Goal: Task Accomplishment & Management: Complete application form

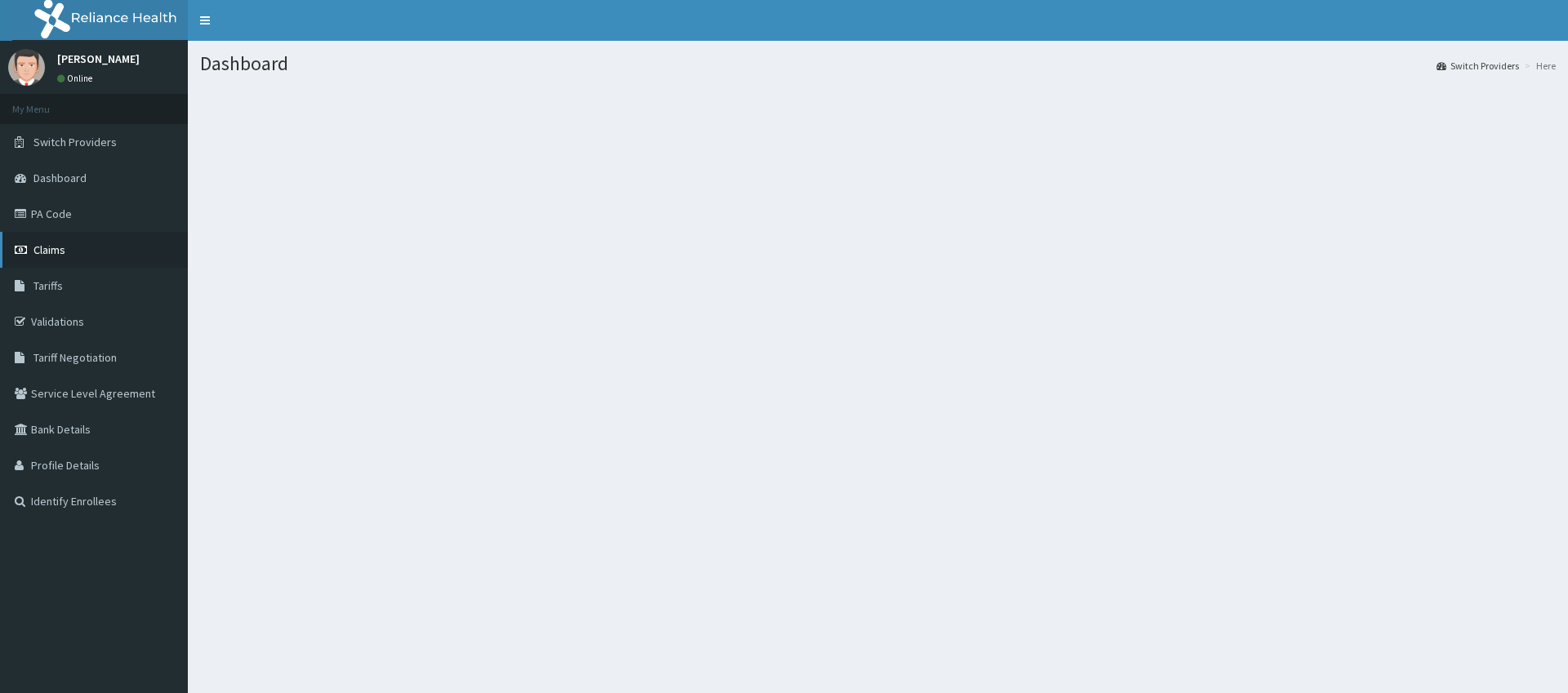
click at [47, 257] on span "Claims" at bounding box center [49, 249] width 32 height 14
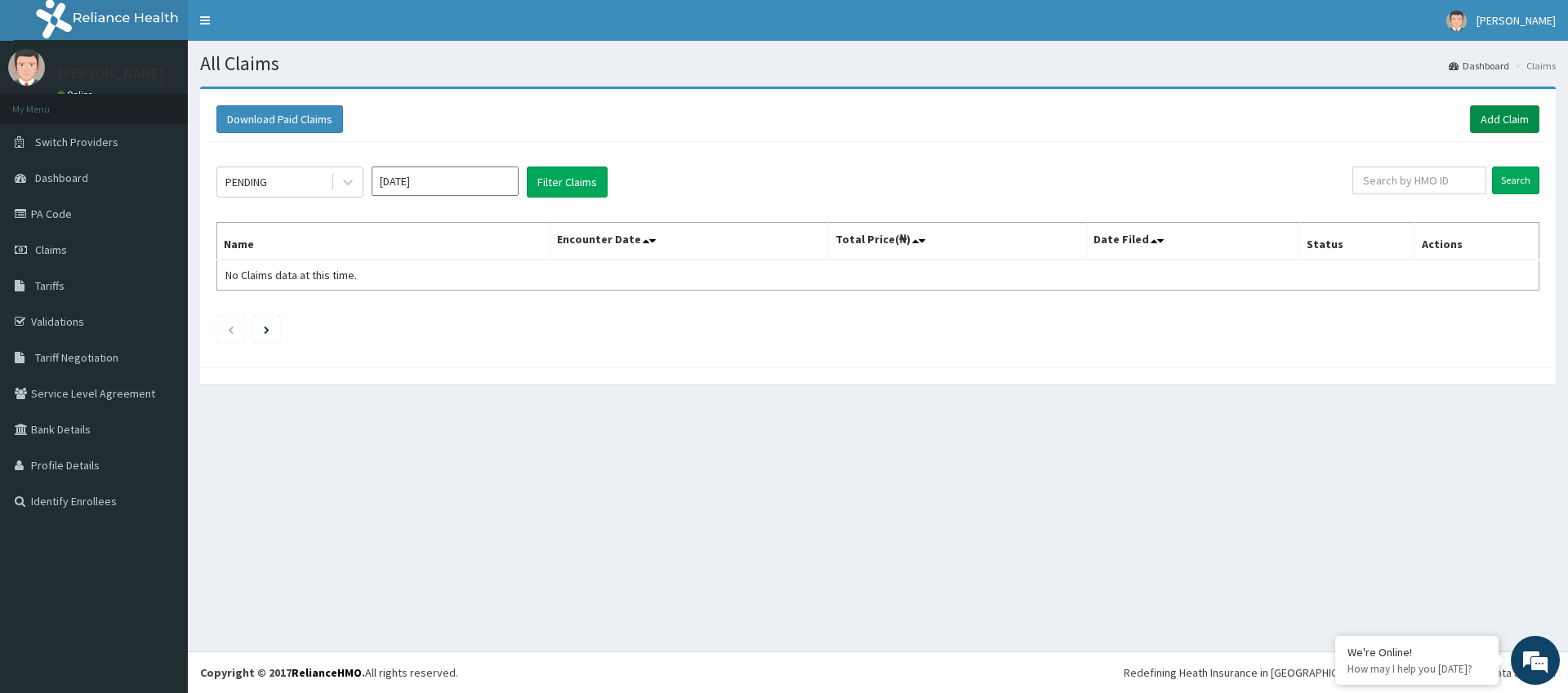
click at [1493, 125] on link "Add Claim" at bounding box center [1504, 119] width 70 height 28
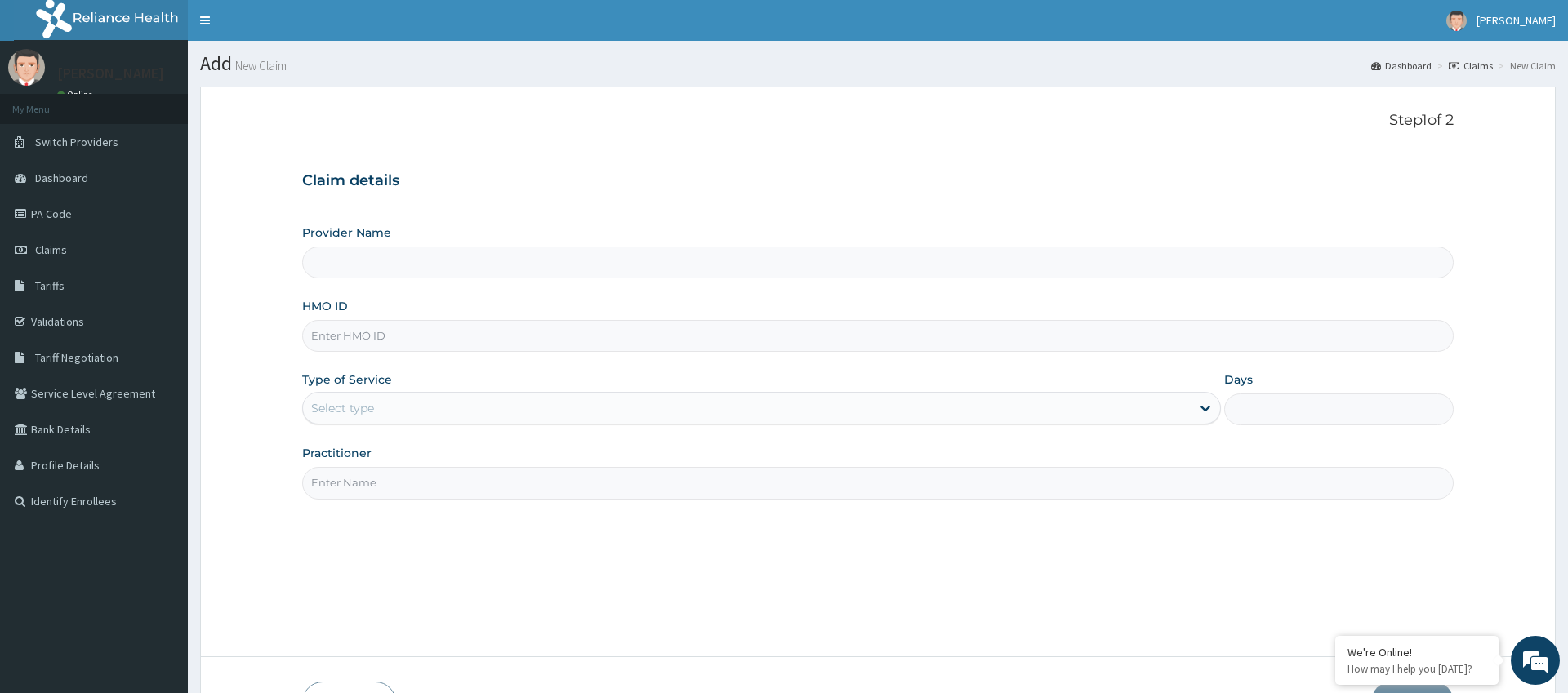
click at [566, 325] on input "HMO ID" at bounding box center [877, 336] width 1150 height 32
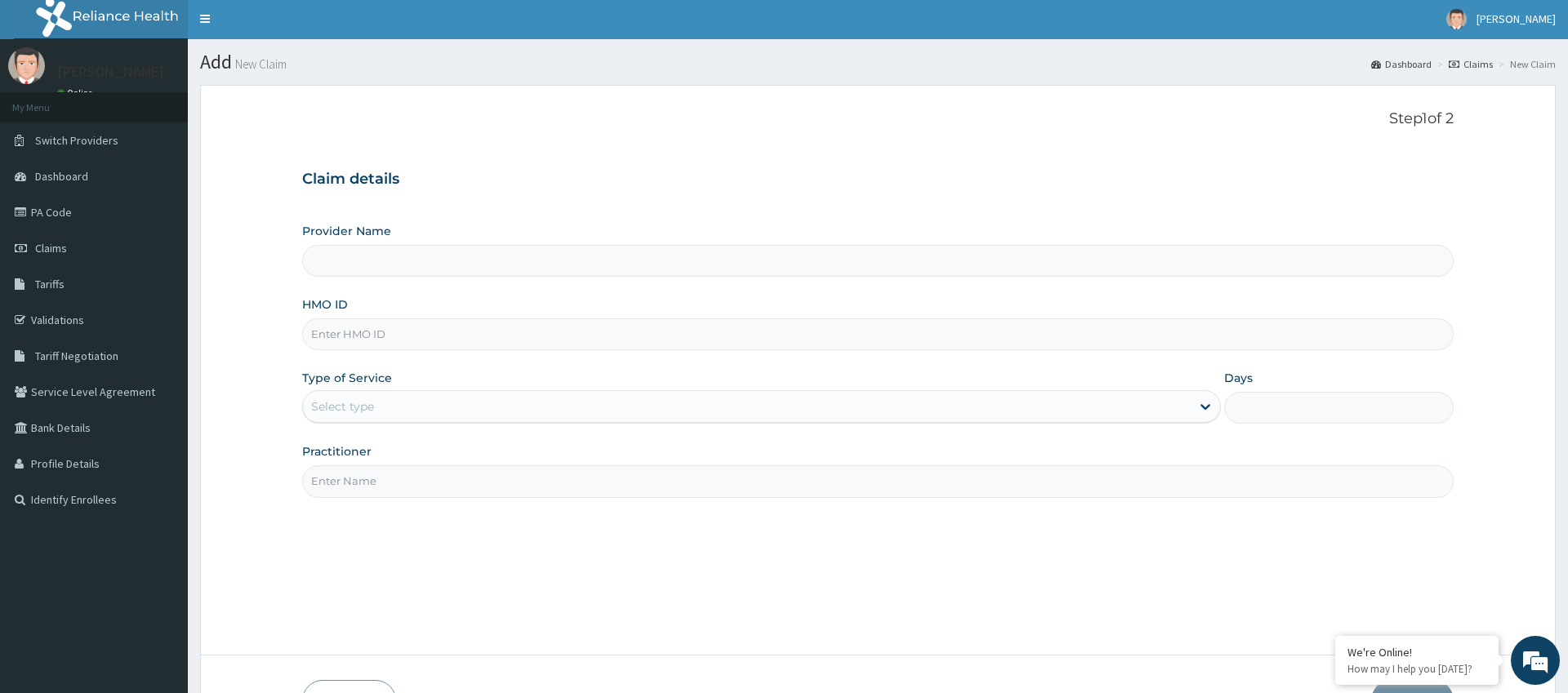
type input "Pure Fitness Africa | Ikota (fka Fitness Central)"
type input "1"
type input "COK/10004/A"
click at [554, 481] on input "Practitioner" at bounding box center [877, 481] width 1150 height 32
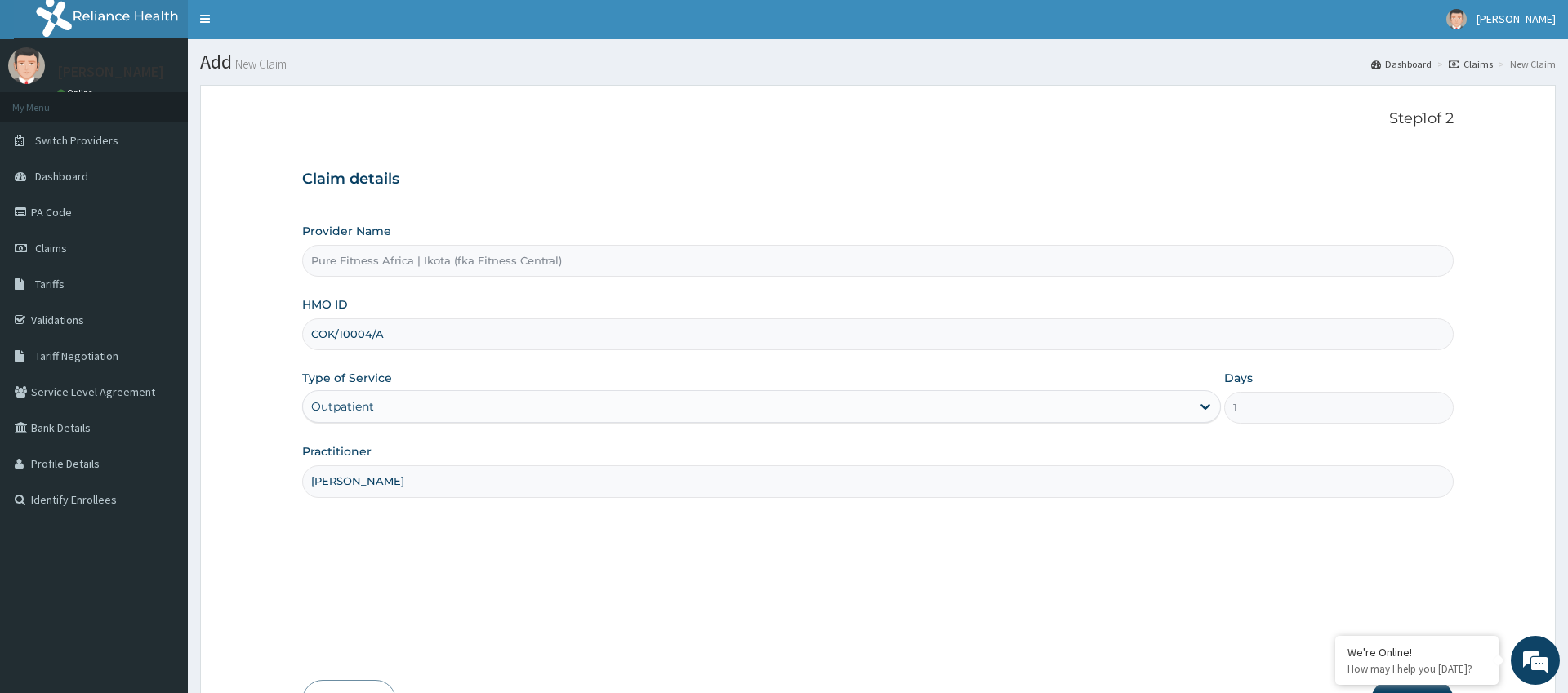
scroll to position [110, 0]
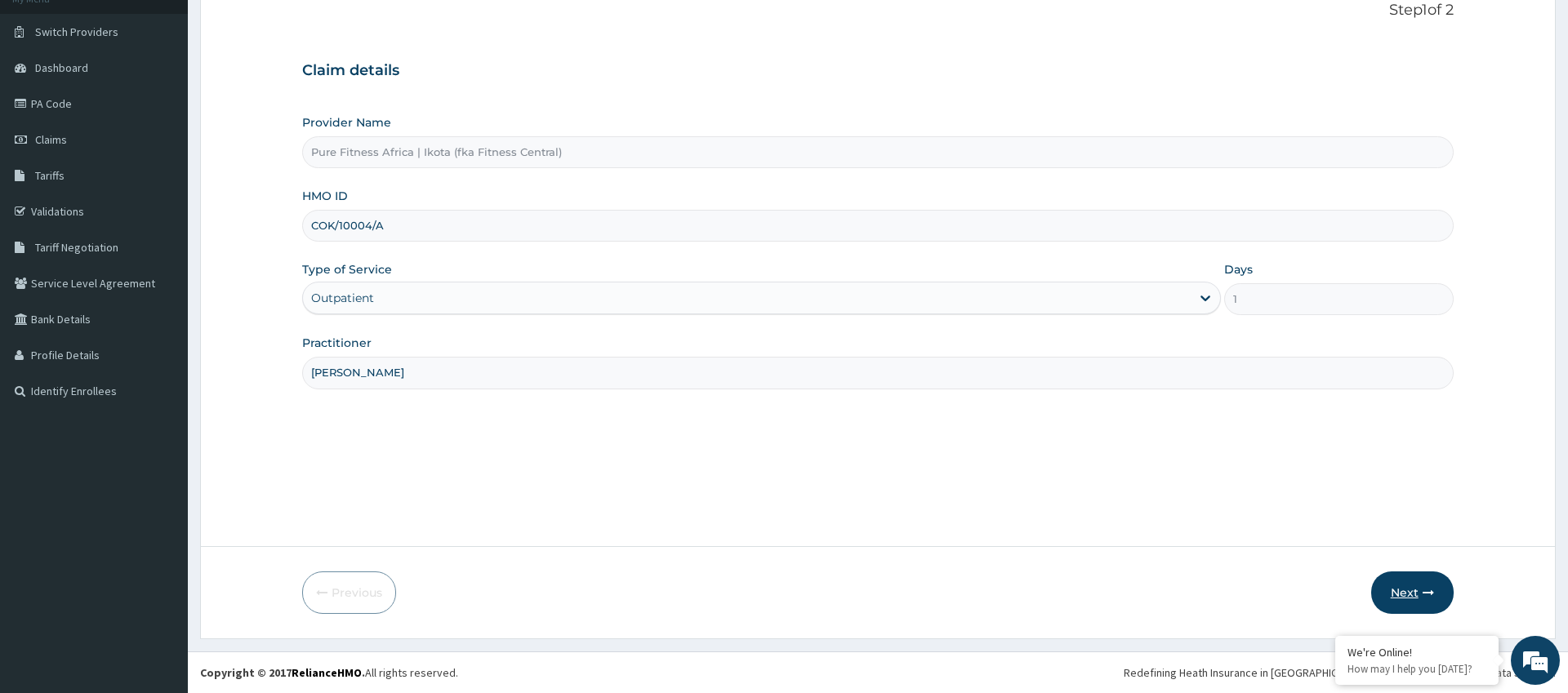
type input "SONIA"
click at [1414, 601] on button "Next" at bounding box center [1412, 592] width 82 height 42
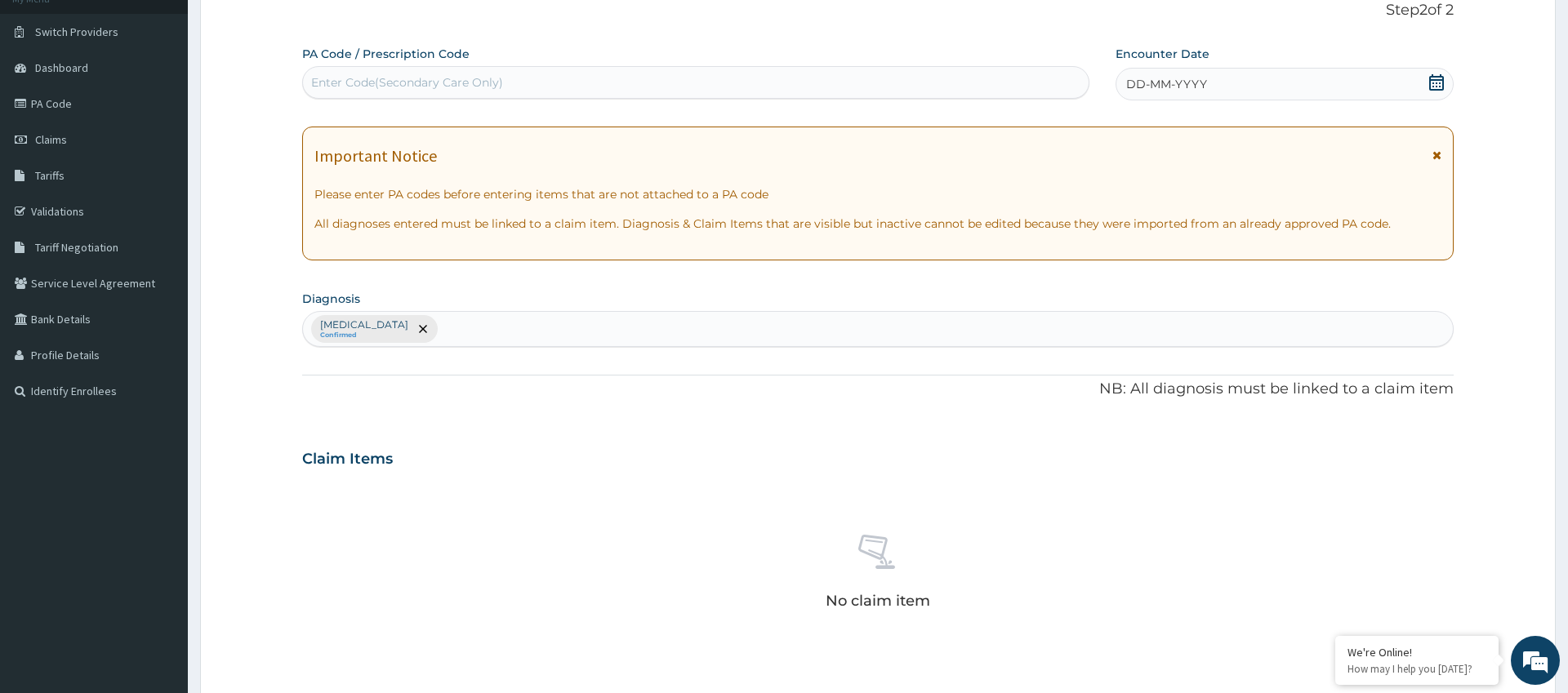
click at [570, 76] on div "Enter Code(Secondary Care Only)" at bounding box center [696, 82] width 785 height 26
type input "PA/5815B3"
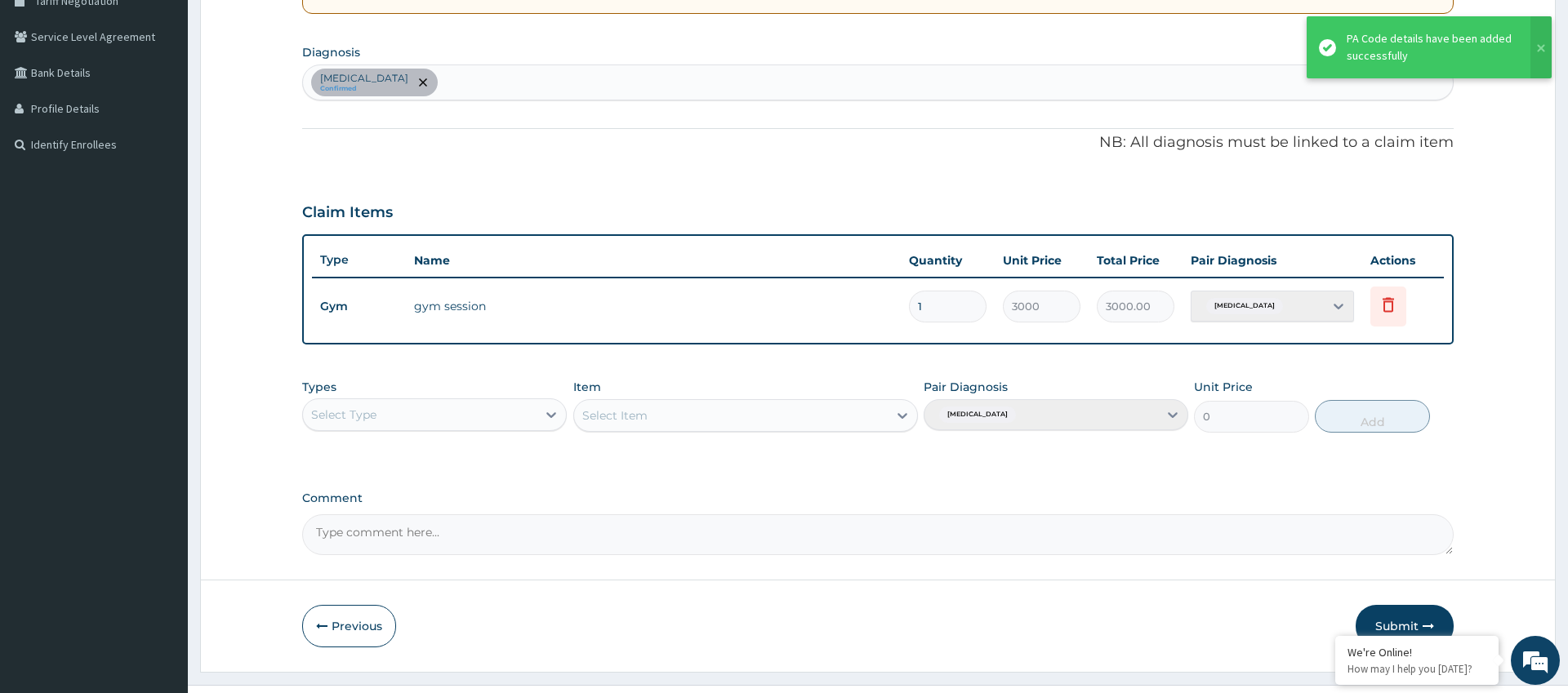
scroll to position [390, 0]
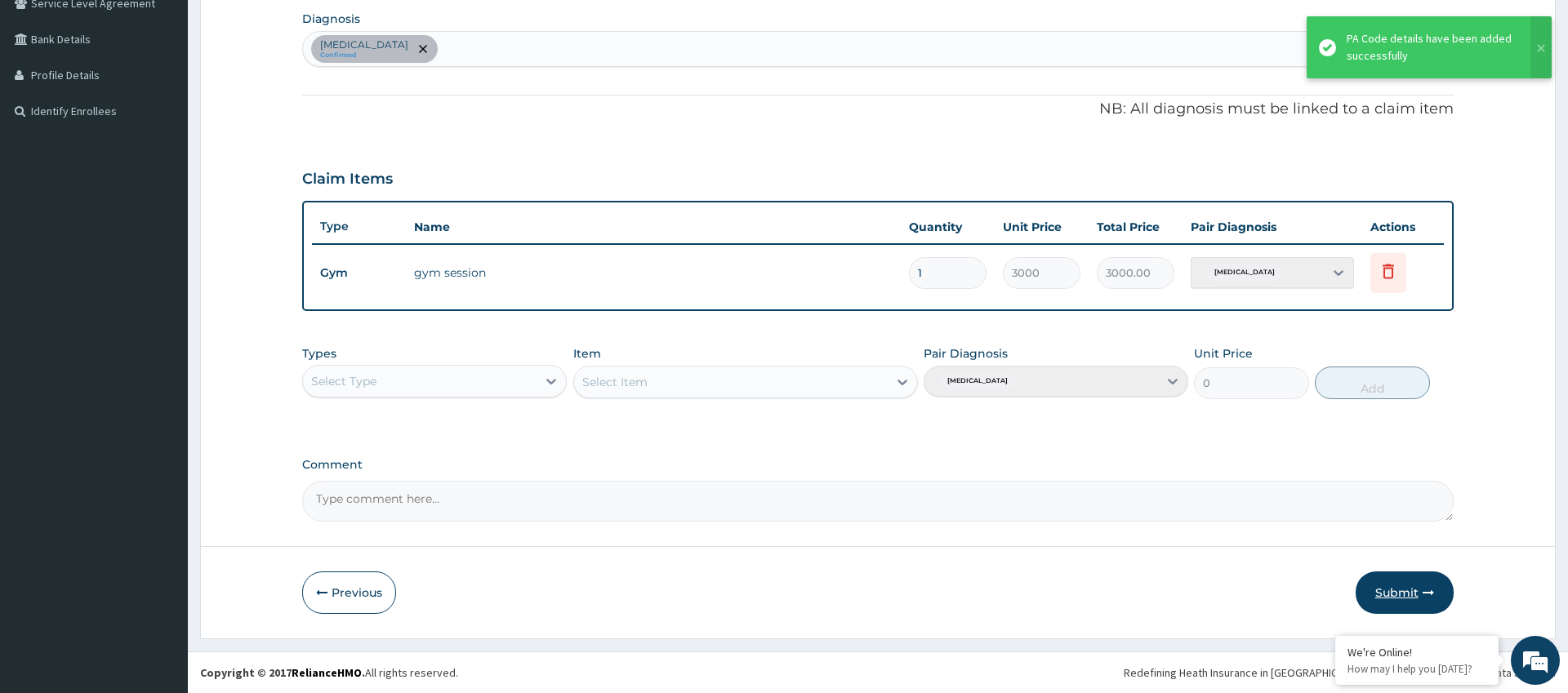
click at [1388, 598] on button "Submit" at bounding box center [1404, 592] width 98 height 42
